Goal: Task Accomplishment & Management: Complete application form

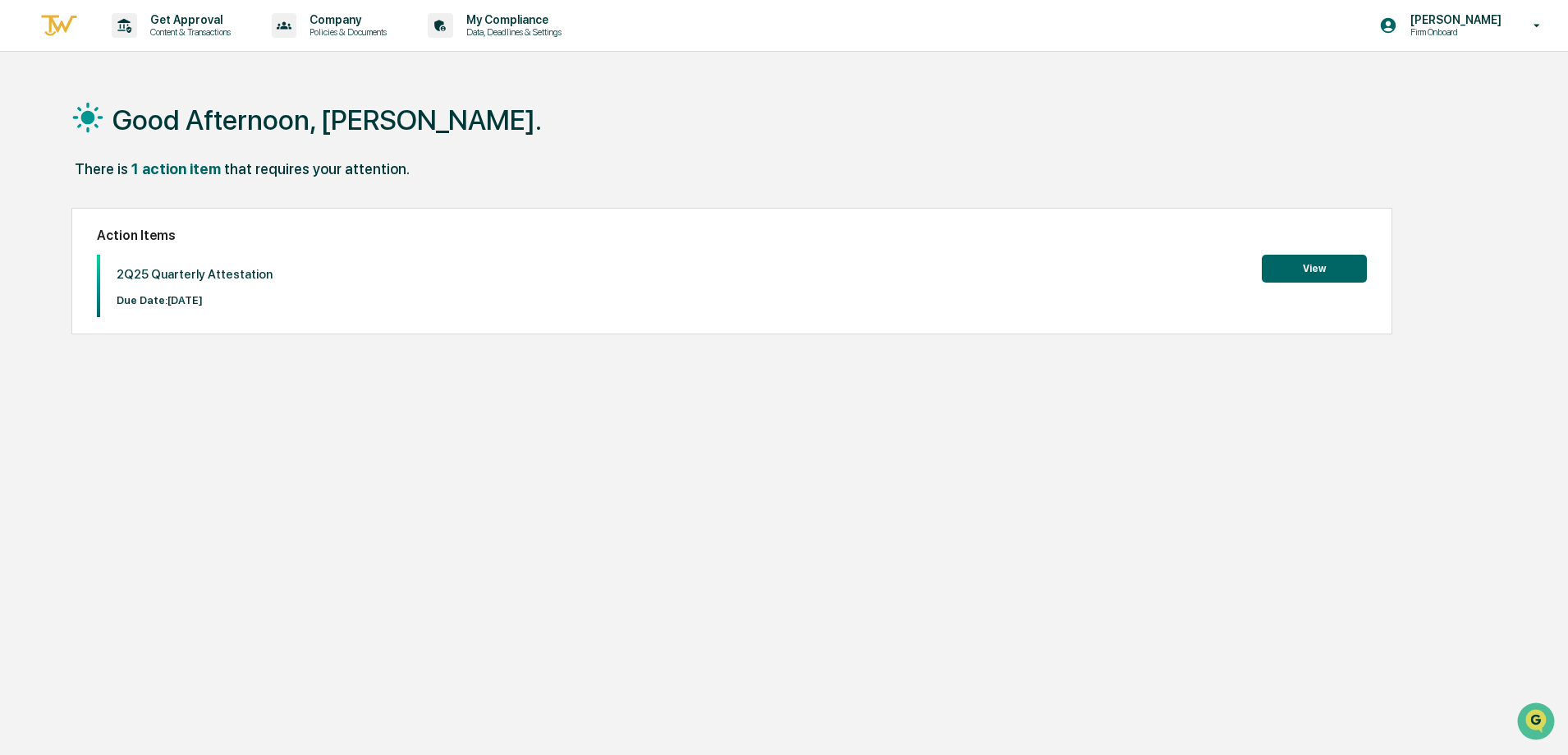
click at [1287, 278] on button "View" at bounding box center [1314, 269] width 105 height 28
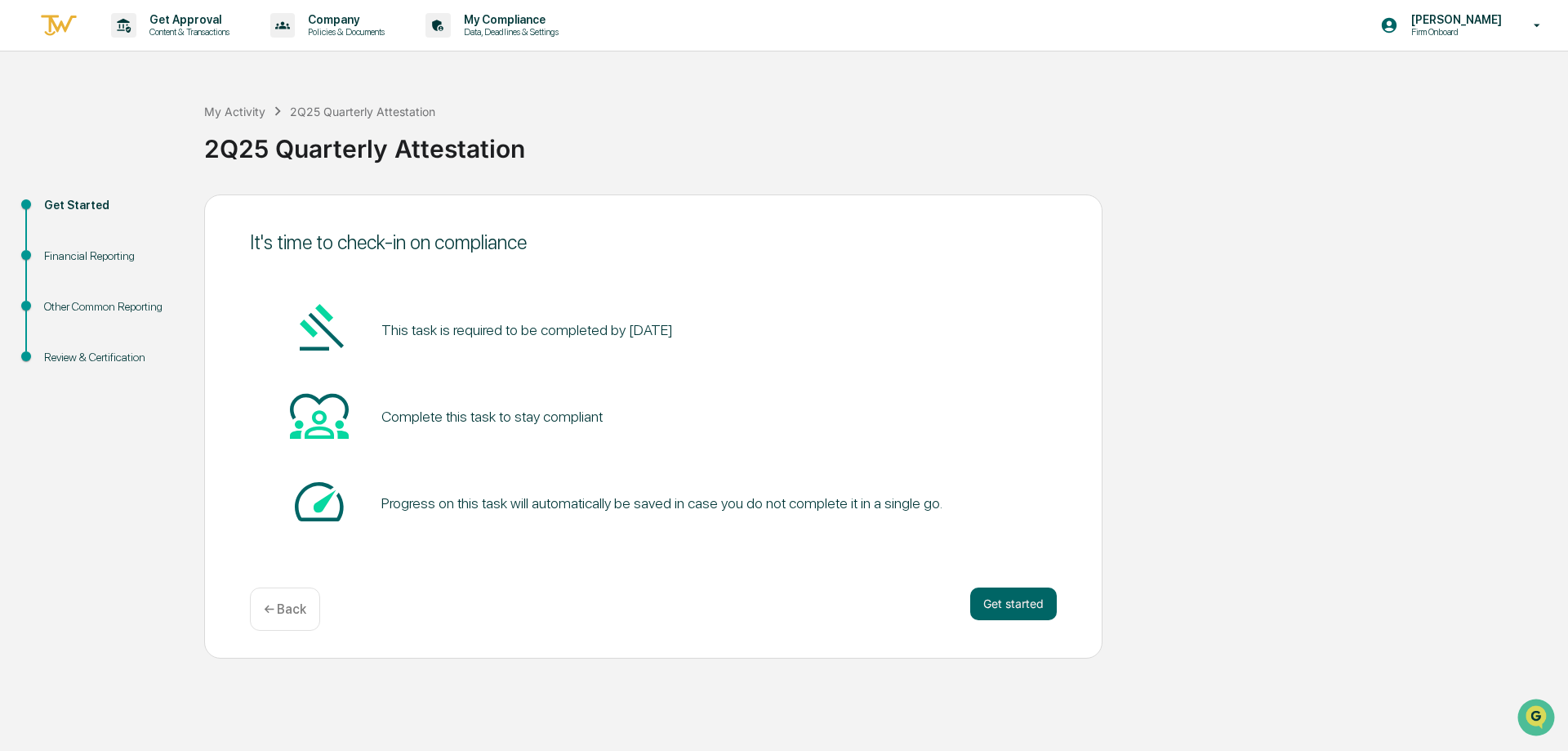
click at [1014, 580] on div "It's time to check-in on compliance This task is required to be completed by [D…" at bounding box center [652, 426] width 898 height 464
click at [1007, 602] on button "Get started" at bounding box center [1013, 604] width 86 height 33
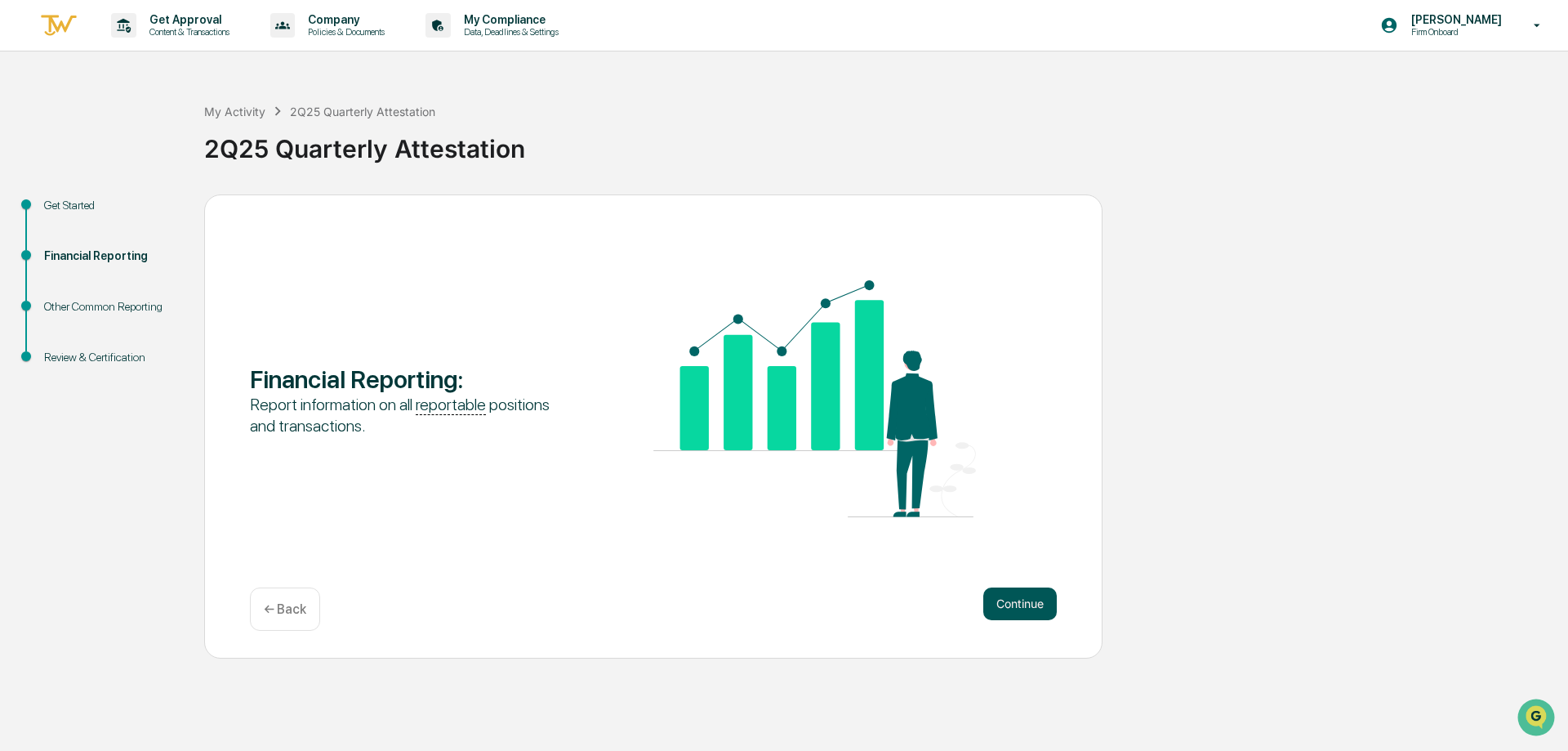
click at [1027, 604] on button "Continue" at bounding box center [1020, 604] width 73 height 33
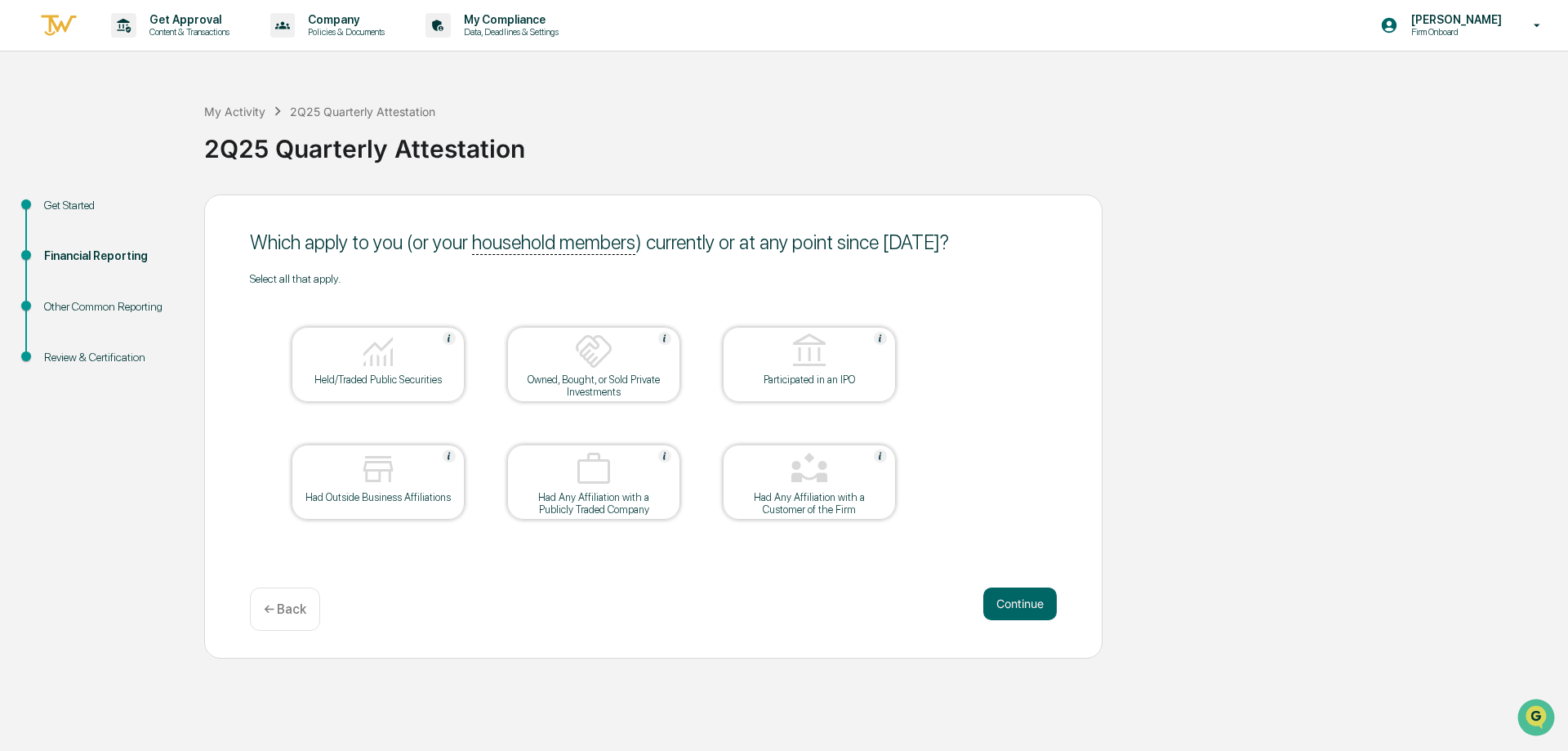
click at [1027, 604] on button "Continue" at bounding box center [1020, 604] width 73 height 33
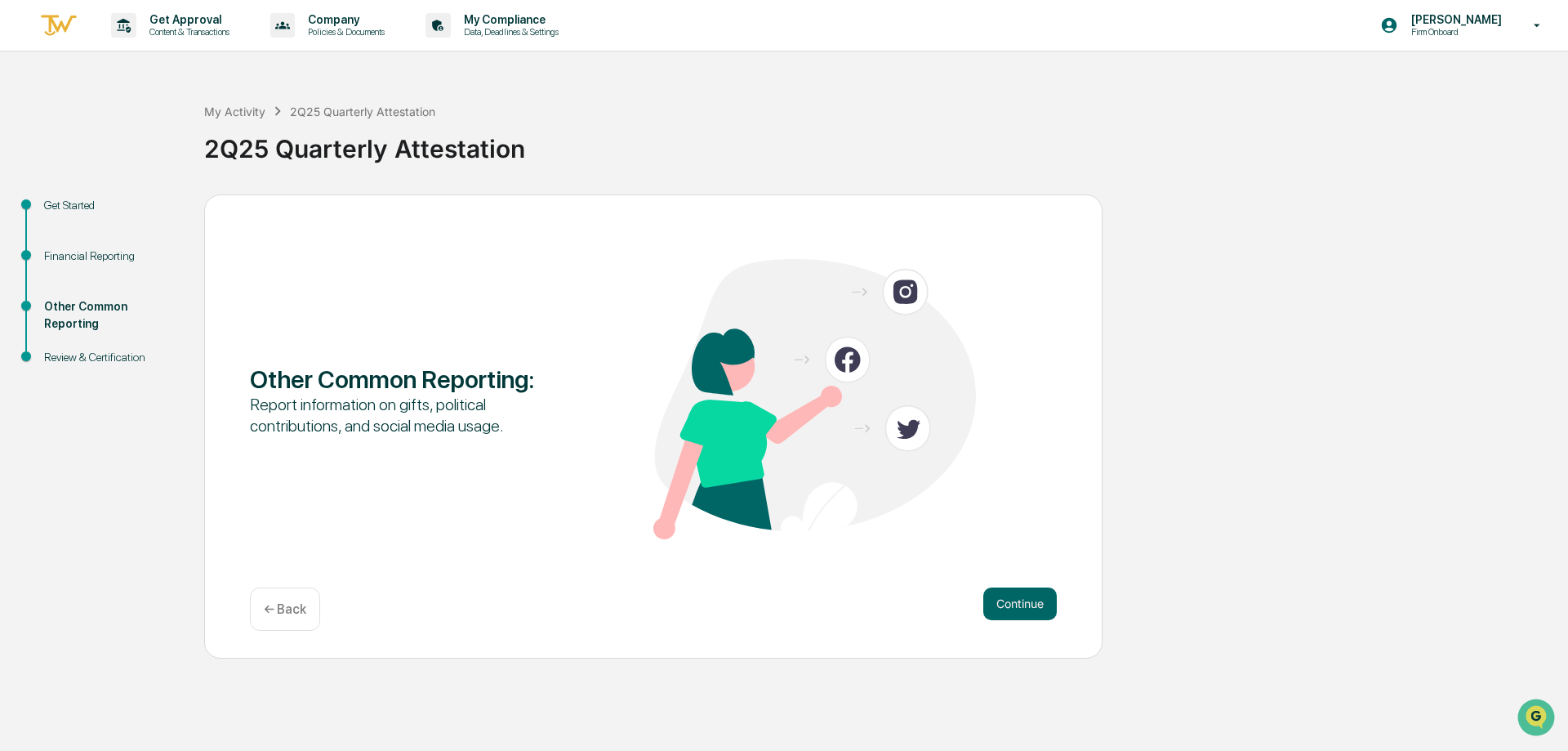
click at [1027, 604] on button "Continue" at bounding box center [1020, 604] width 73 height 33
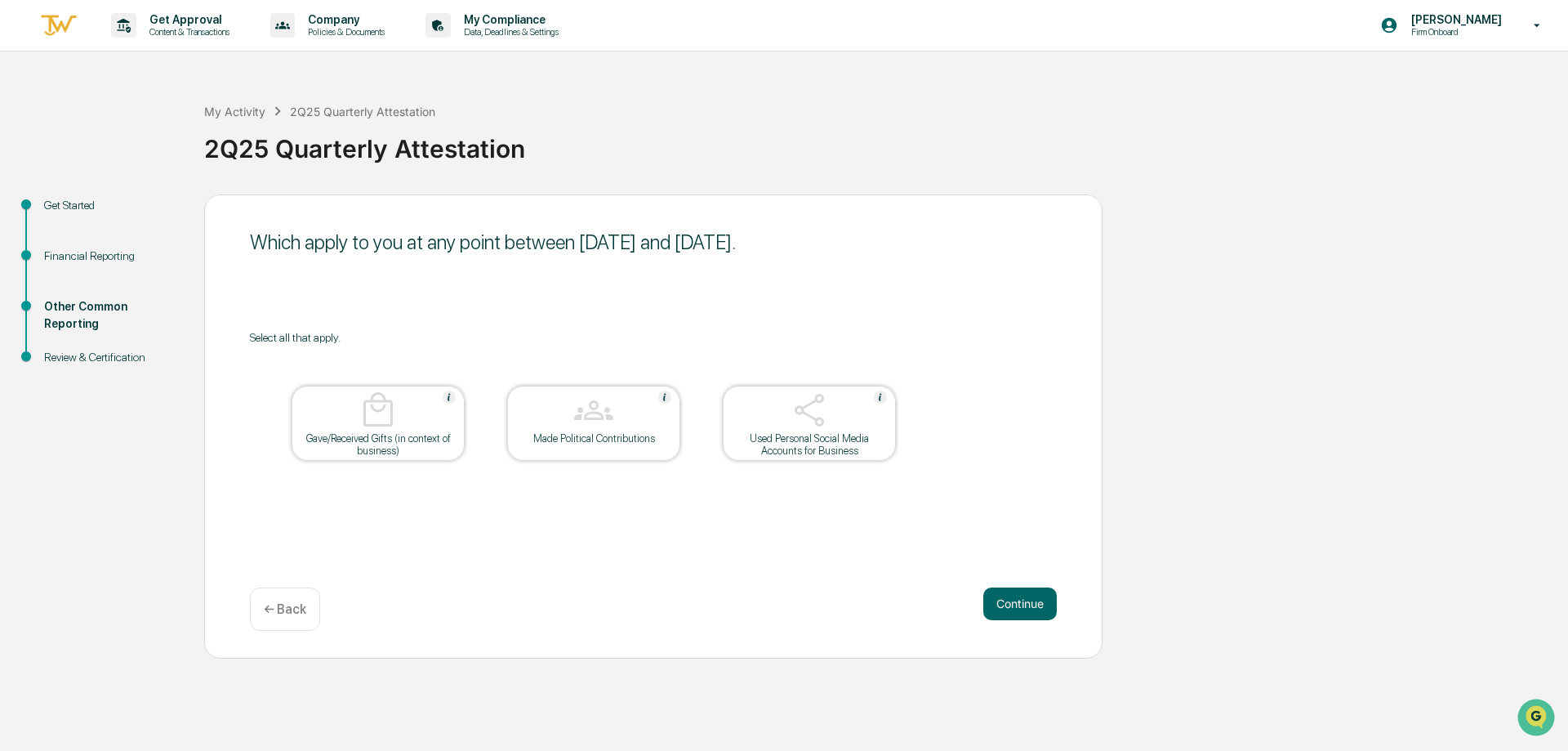
click at [1027, 604] on button "Continue" at bounding box center [1020, 604] width 73 height 33
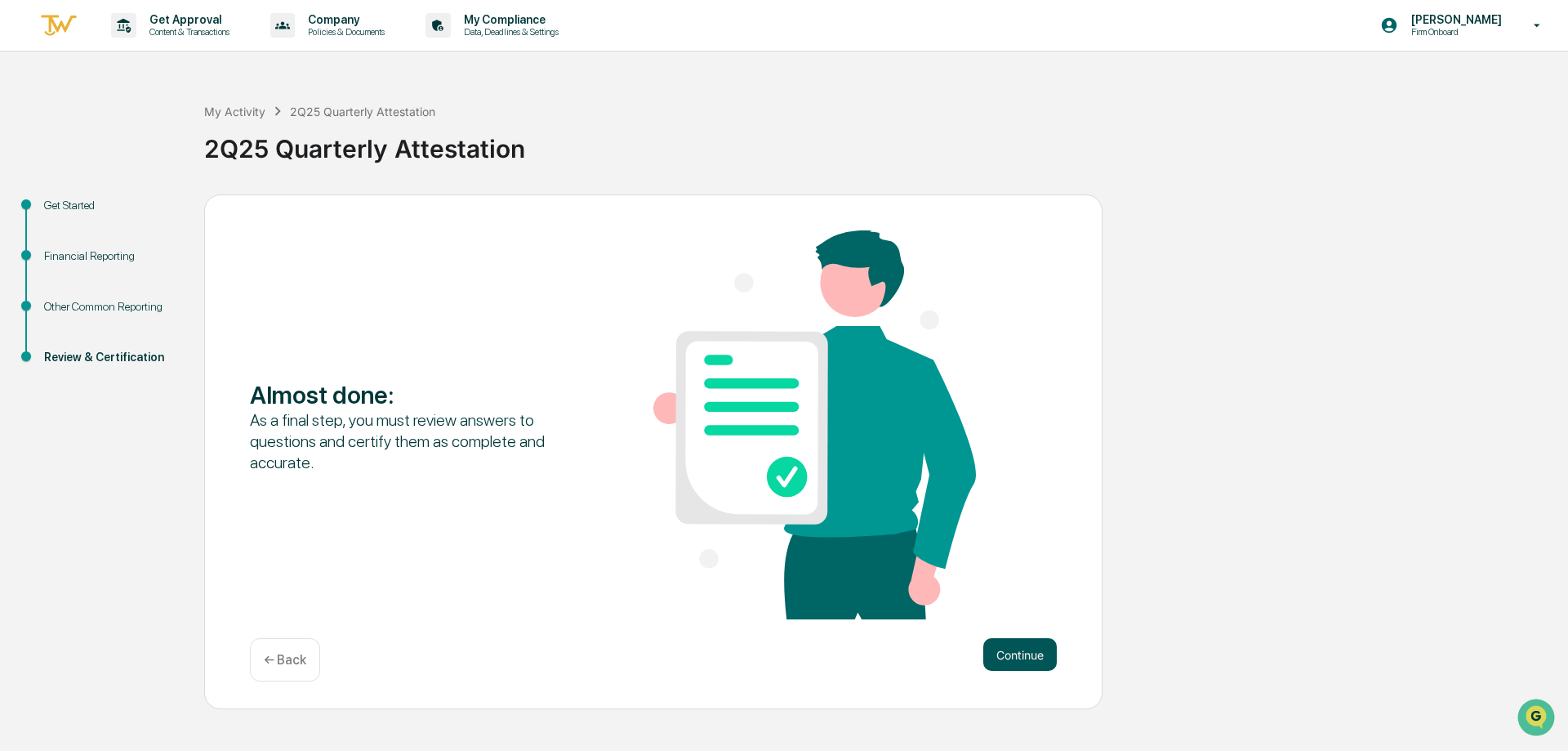
click at [998, 654] on button "Continue" at bounding box center [1020, 654] width 73 height 33
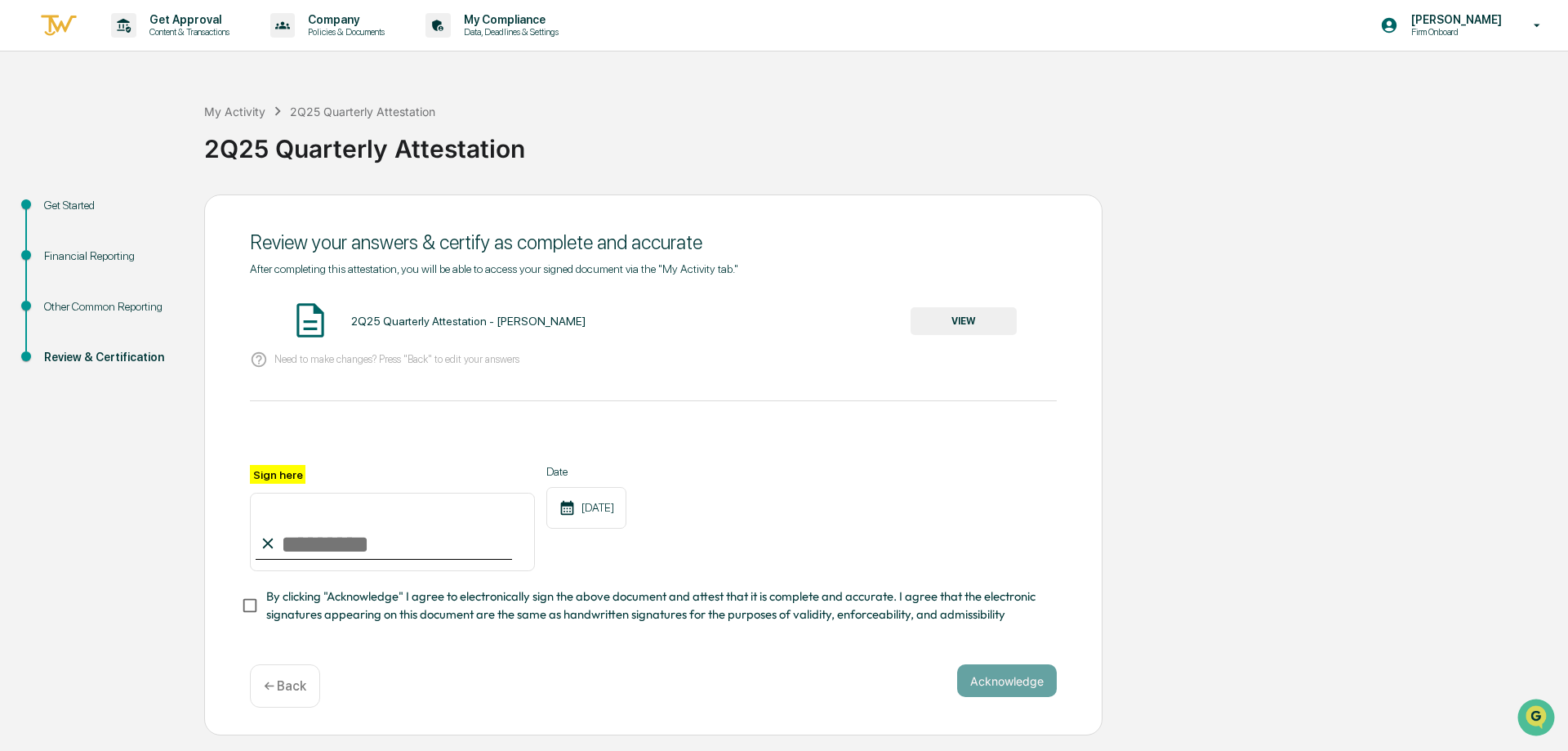
click at [275, 470] on label "Sign here" at bounding box center [278, 475] width 56 height 19
click at [275, 492] on input "Sign here" at bounding box center [392, 531] width 285 height 78
click at [300, 556] on input "Sign here" at bounding box center [392, 531] width 285 height 78
type input "**********"
click at [990, 687] on button "Acknowledge" at bounding box center [1007, 680] width 99 height 33
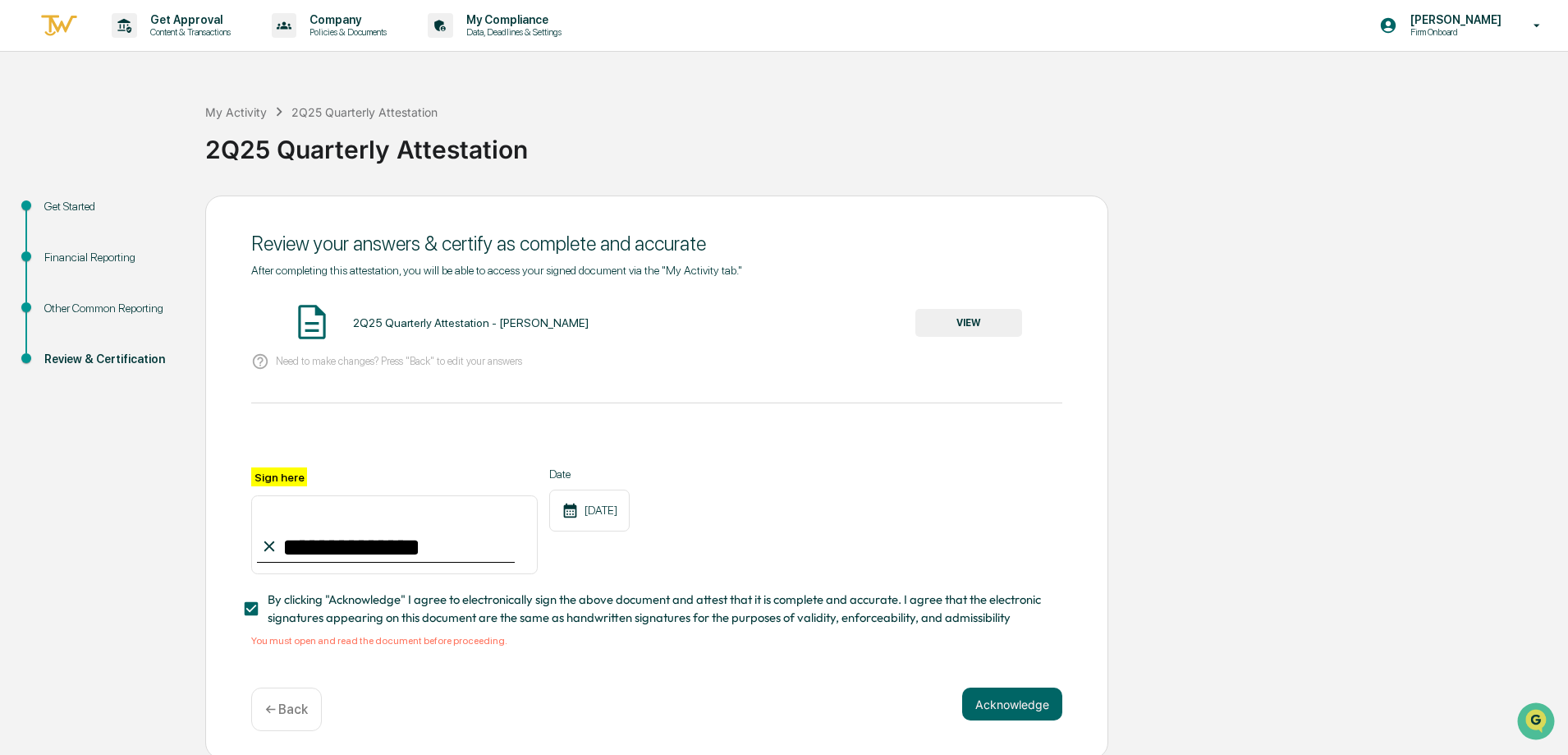
click at [363, 320] on div "2Q25 Quarterly Attestation - [PERSON_NAME]" at bounding box center [470, 322] width 236 height 13
click at [937, 308] on div "2Q25 Quarterly Attestation - [PERSON_NAME] VIEW" at bounding box center [657, 323] width 811 height 44
click at [955, 323] on button "VIEW" at bounding box center [969, 323] width 107 height 28
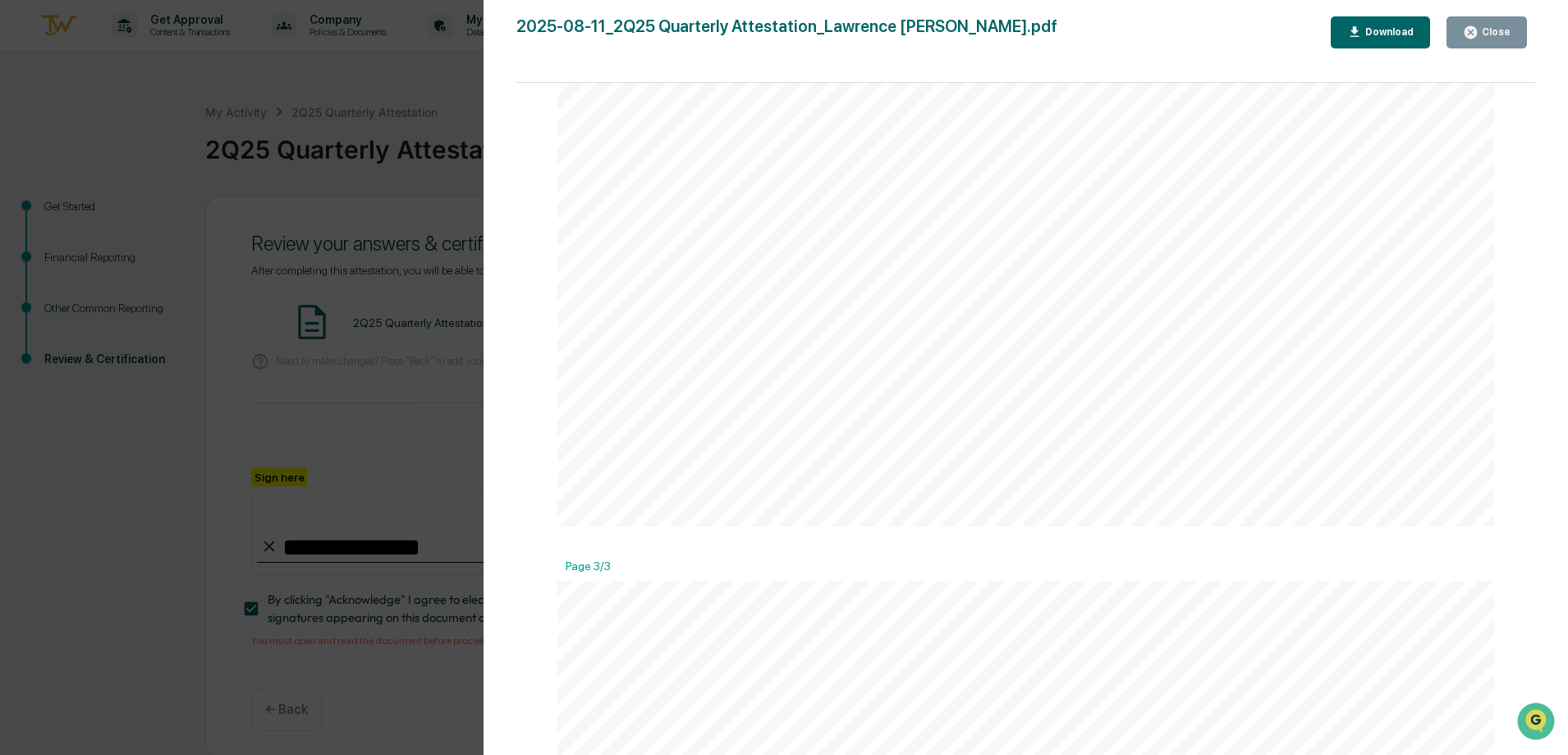
scroll to position [2381, 0]
click at [1479, 37] on icon "button" at bounding box center [1471, 32] width 16 height 16
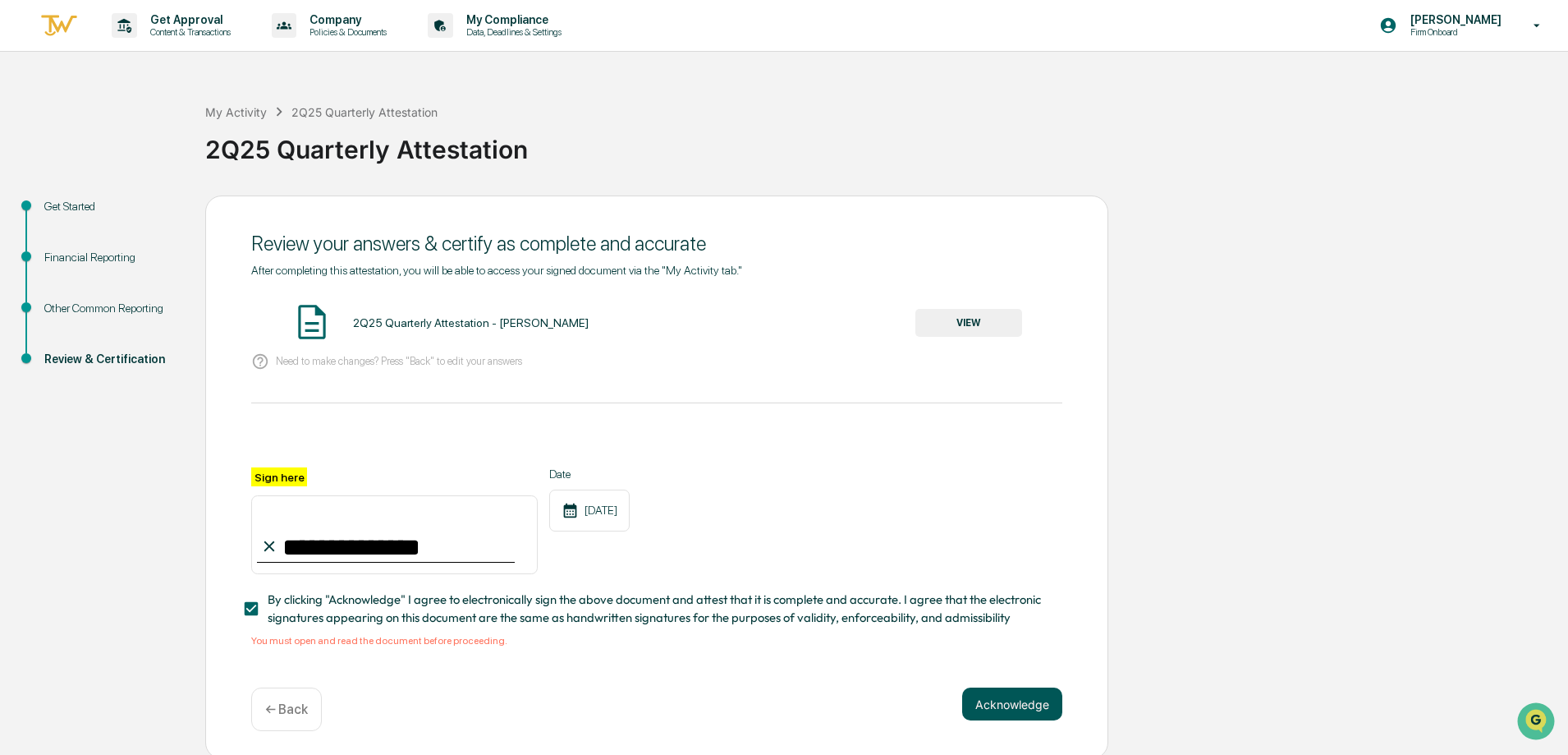
click at [982, 715] on button "Acknowledge" at bounding box center [1012, 704] width 100 height 33
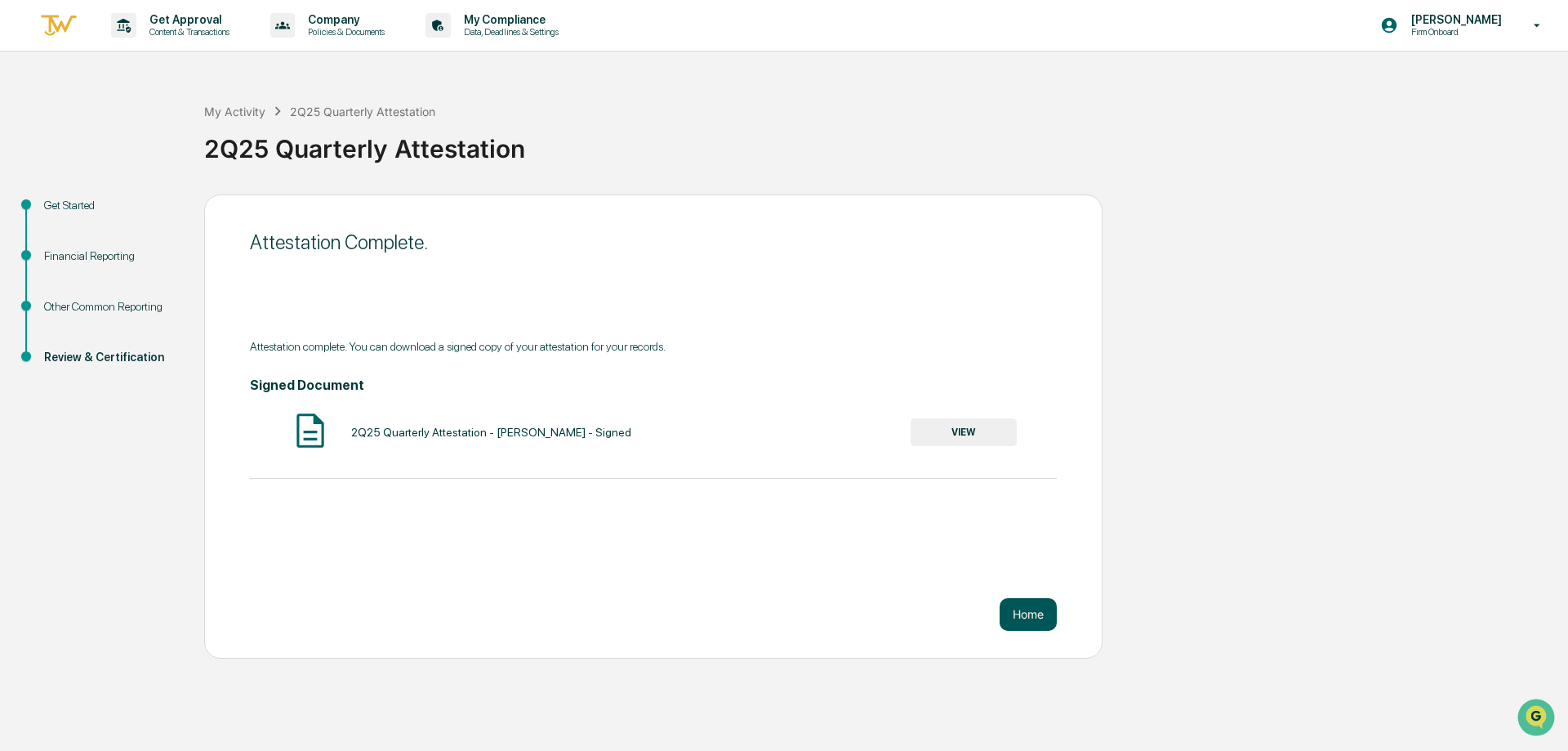
click at [1031, 626] on button "Home" at bounding box center [1029, 614] width 57 height 33
